Goal: Task Accomplishment & Management: Manage account settings

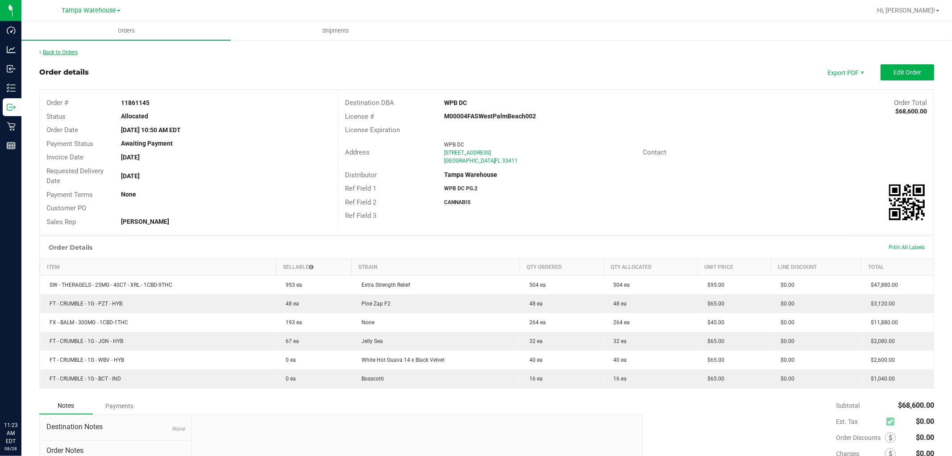
click at [56, 50] on link "Back to Orders" at bounding box center [58, 52] width 38 height 6
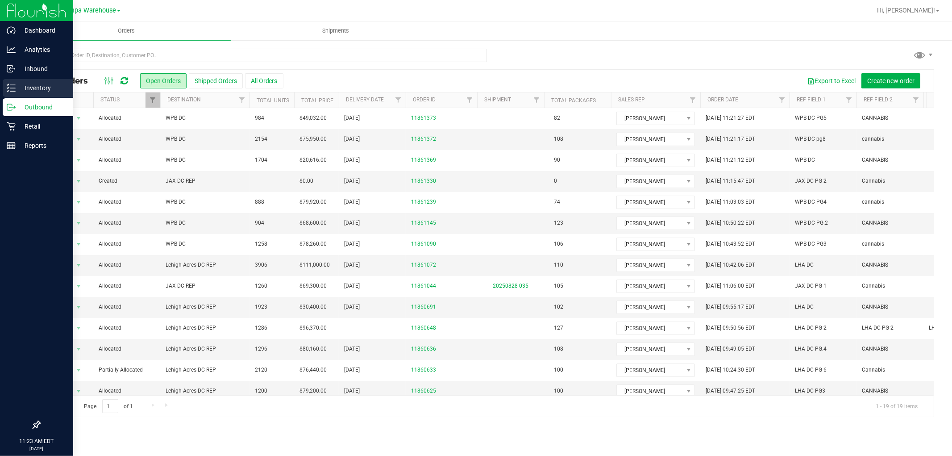
click at [36, 85] on p "Inventory" at bounding box center [43, 88] width 54 height 11
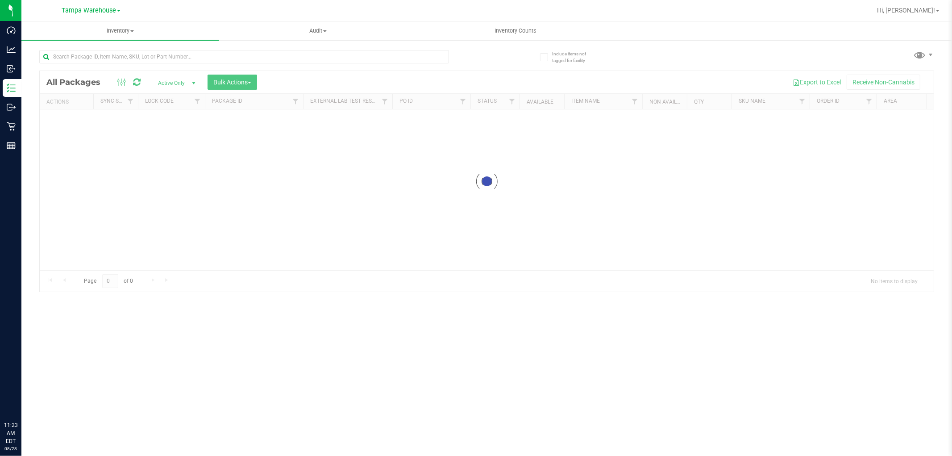
click at [235, 83] on div at bounding box center [487, 181] width 894 height 221
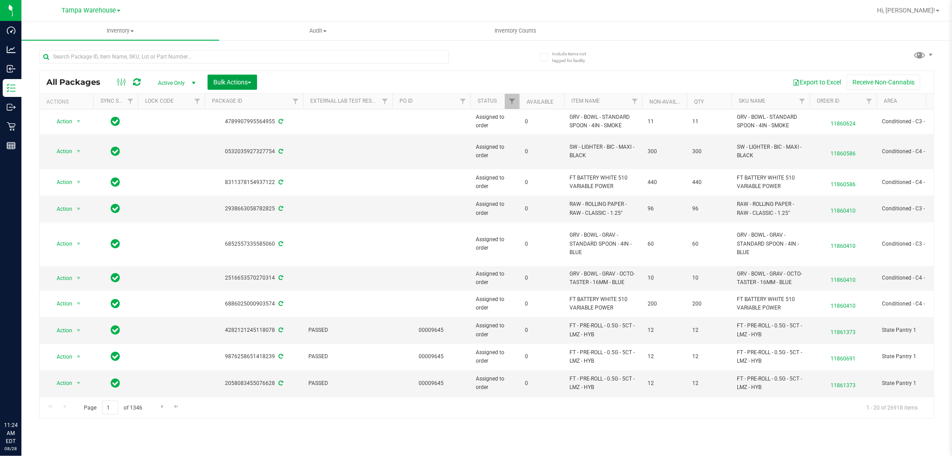
click at [235, 83] on span "Bulk Actions" at bounding box center [232, 82] width 38 height 7
click at [257, 100] on span "Add to outbound order" at bounding box center [243, 102] width 61 height 7
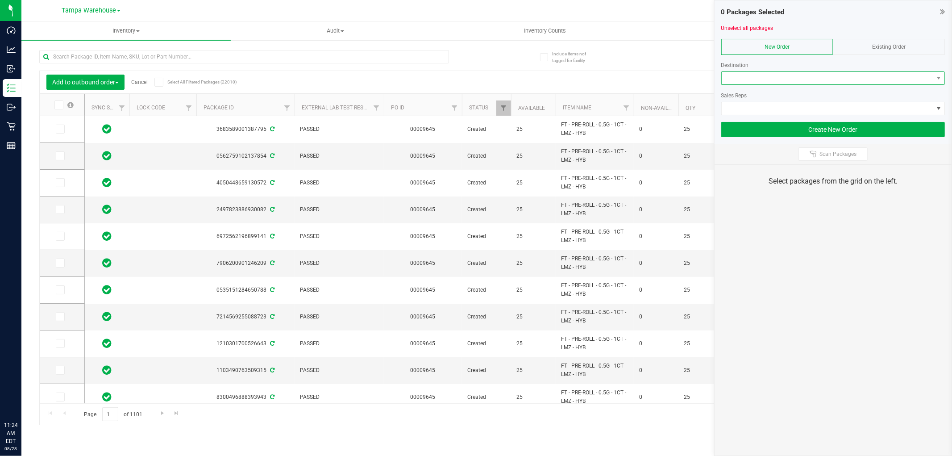
click at [776, 74] on span at bounding box center [828, 78] width 212 height 13
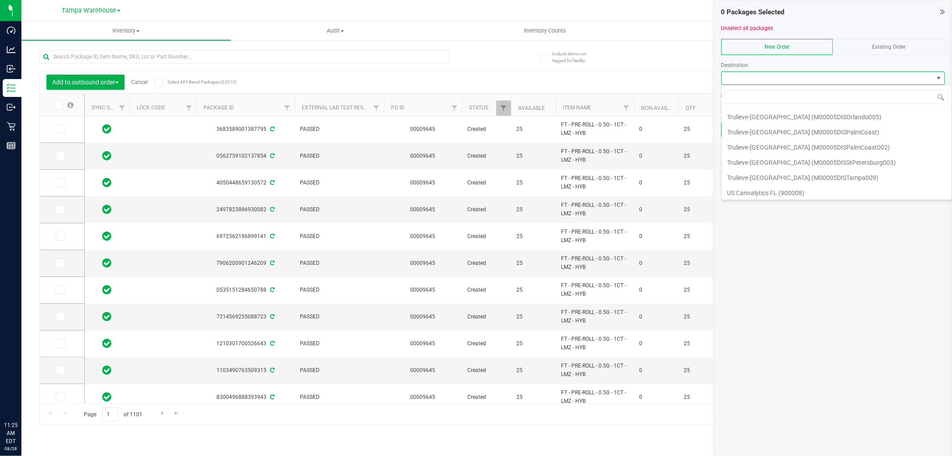
scroll to position [2903, 0]
click at [752, 246] on li "WPB DC" at bounding box center [837, 253] width 230 height 15
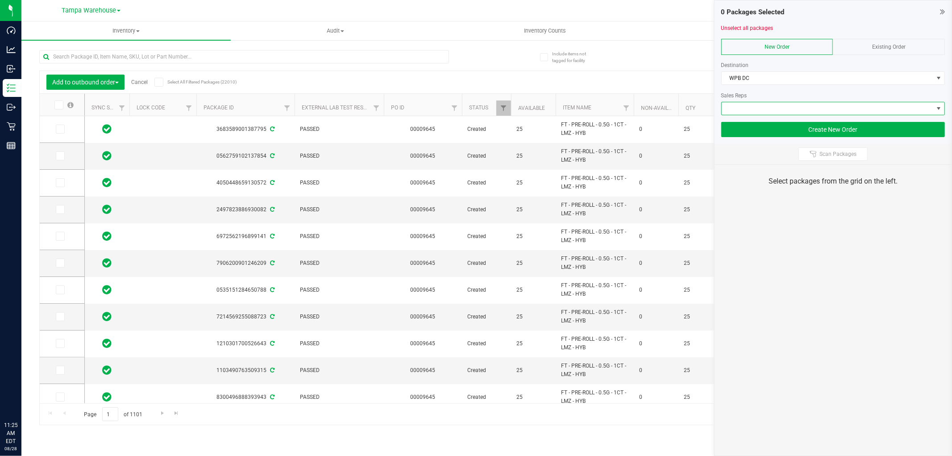
click at [771, 108] on span at bounding box center [828, 108] width 212 height 13
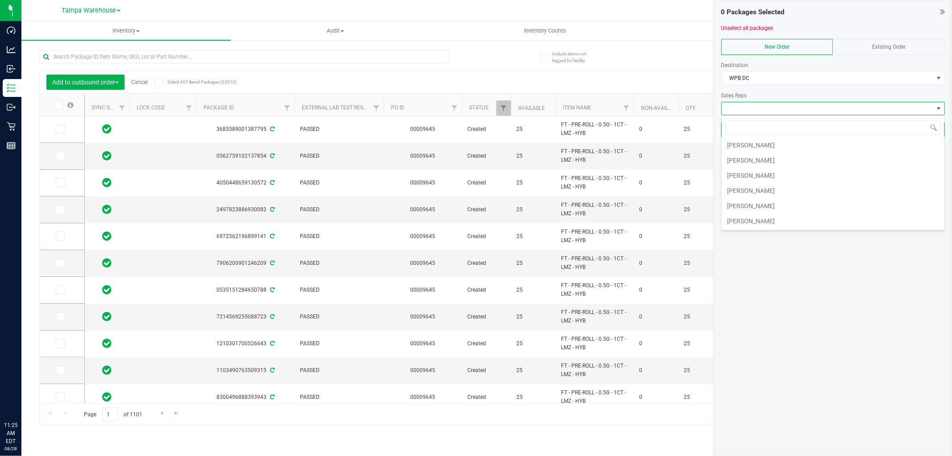
scroll to position [231, 0]
click at [770, 192] on li "[PERSON_NAME]" at bounding box center [833, 190] width 223 height 15
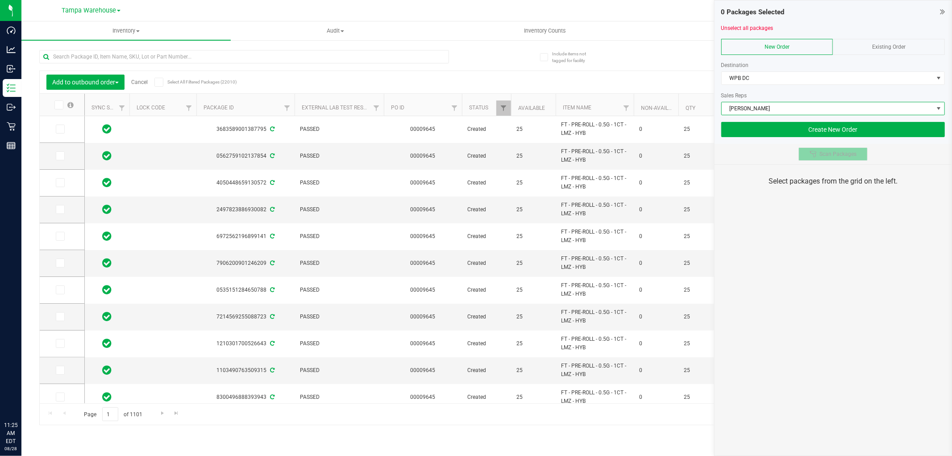
click at [842, 158] on button "Scan Packages" at bounding box center [833, 153] width 69 height 13
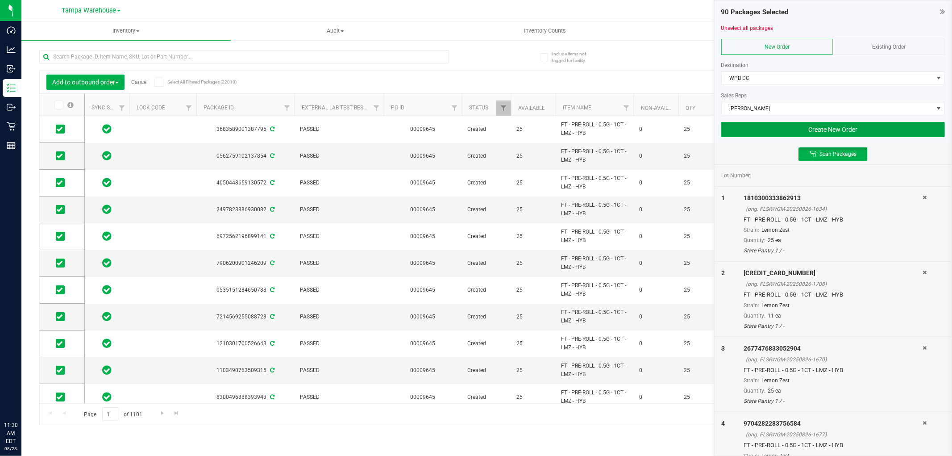
click at [828, 123] on button "Create New Order" at bounding box center [833, 129] width 224 height 15
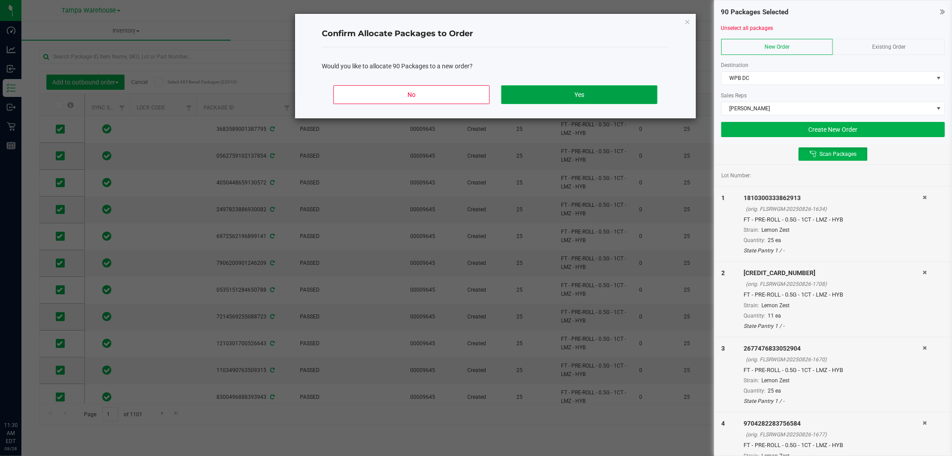
click at [603, 92] on button "Yes" at bounding box center [579, 94] width 156 height 19
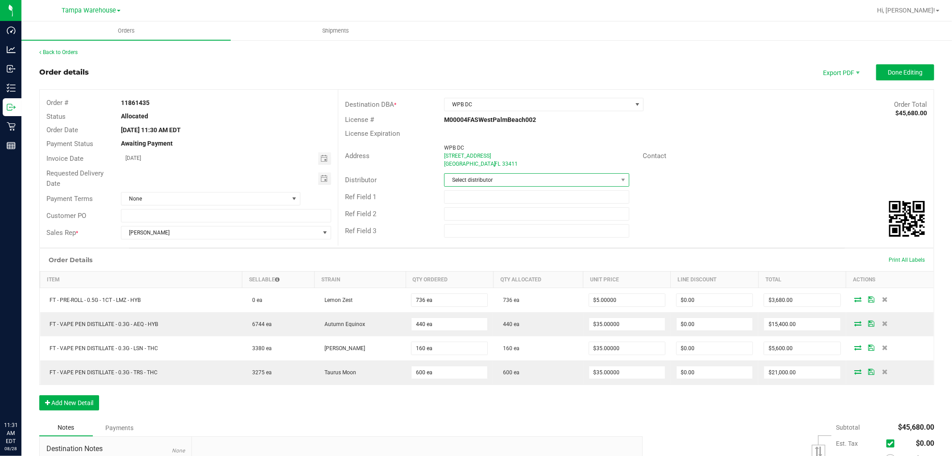
click at [530, 175] on span "Select distributor" at bounding box center [531, 180] width 173 height 13
click at [497, 248] on li "Tampa Warehouse" at bounding box center [533, 246] width 183 height 15
click at [321, 176] on span "Toggle calendar" at bounding box center [324, 178] width 7 height 7
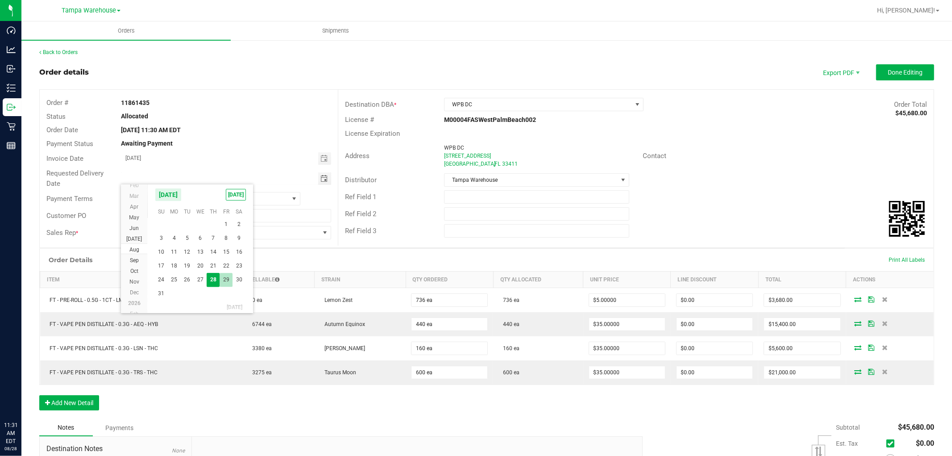
click at [223, 277] on span "29" at bounding box center [226, 280] width 13 height 14
type input "[DATE]"
click at [475, 195] on input "text" at bounding box center [536, 196] width 185 height 13
type input "WPB DC PG.7"
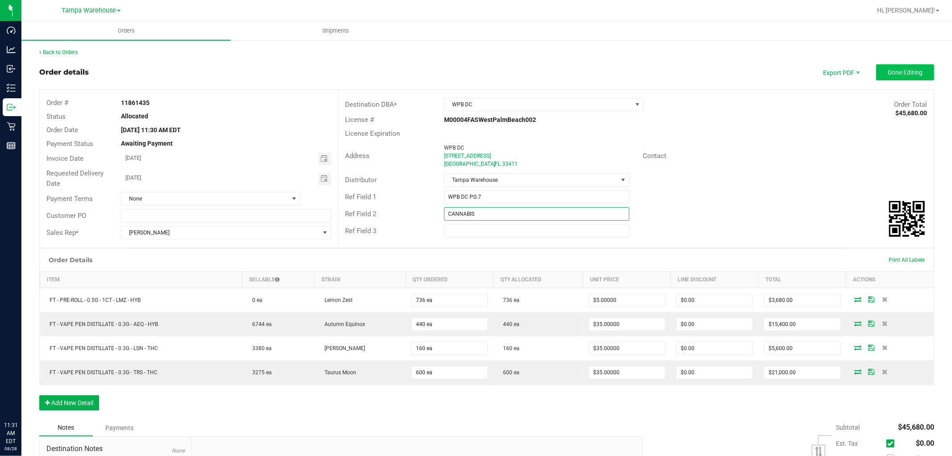
type input "CANNABIS"
click at [899, 73] on span "Done Editing" at bounding box center [905, 72] width 35 height 7
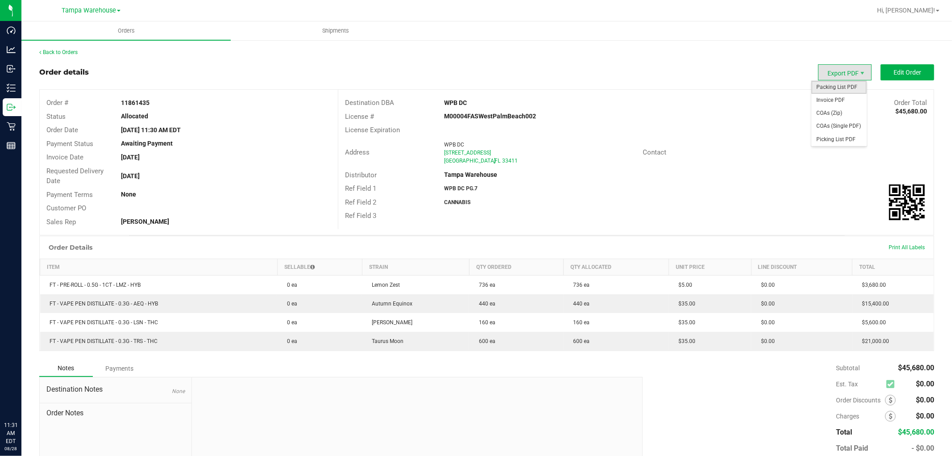
click at [833, 88] on span "Packing List PDF" at bounding box center [839, 87] width 55 height 13
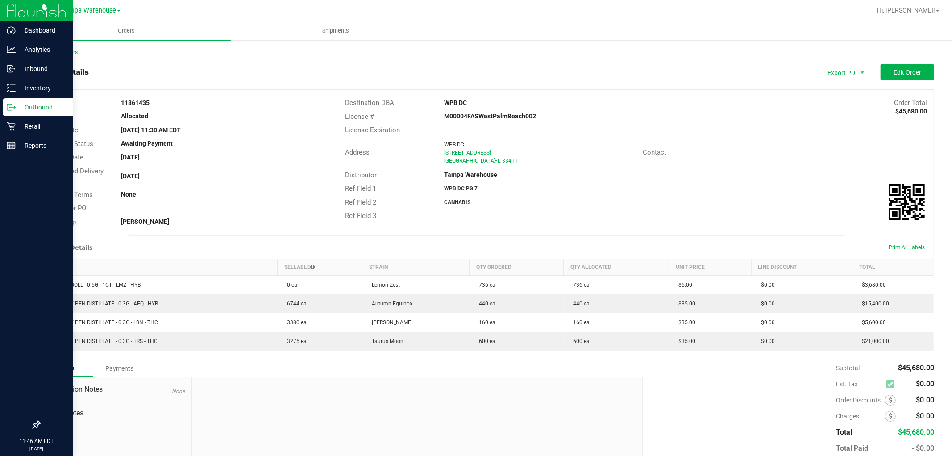
click at [9, 108] on icon at bounding box center [11, 107] width 9 height 9
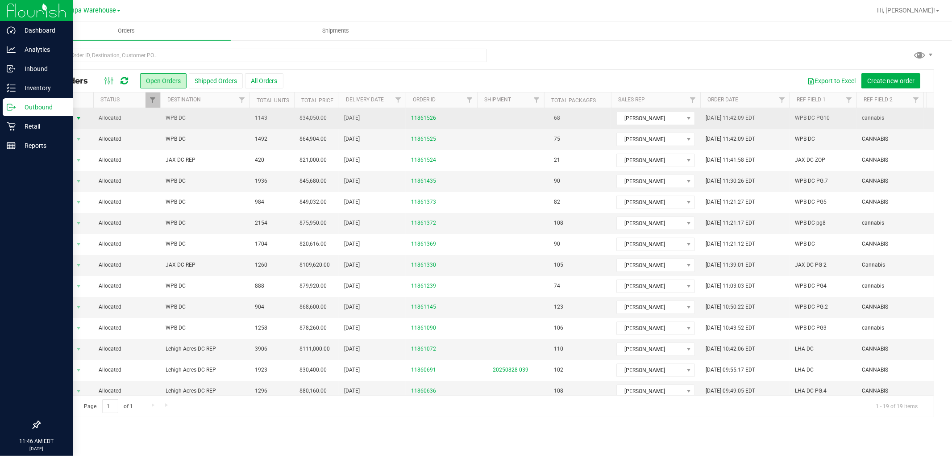
click at [64, 115] on span "Action" at bounding box center [61, 118] width 24 height 13
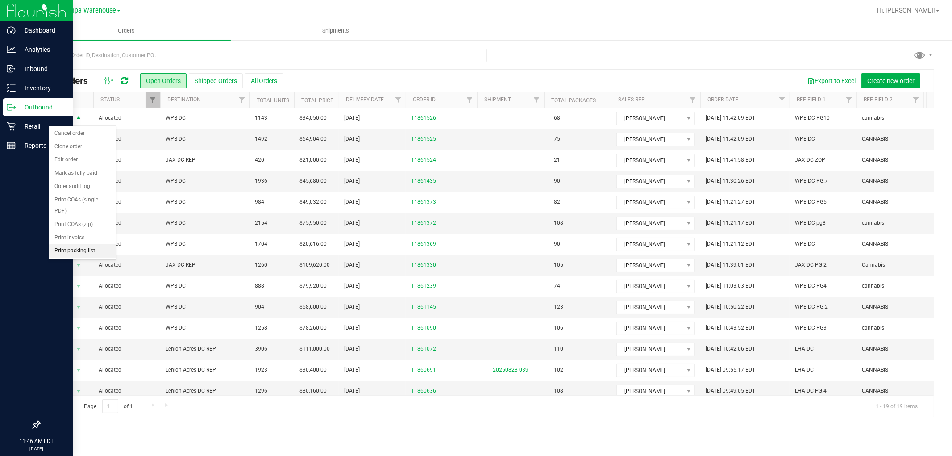
click at [80, 247] on li "Print packing list" at bounding box center [82, 250] width 67 height 13
